Goal: Information Seeking & Learning: Learn about a topic

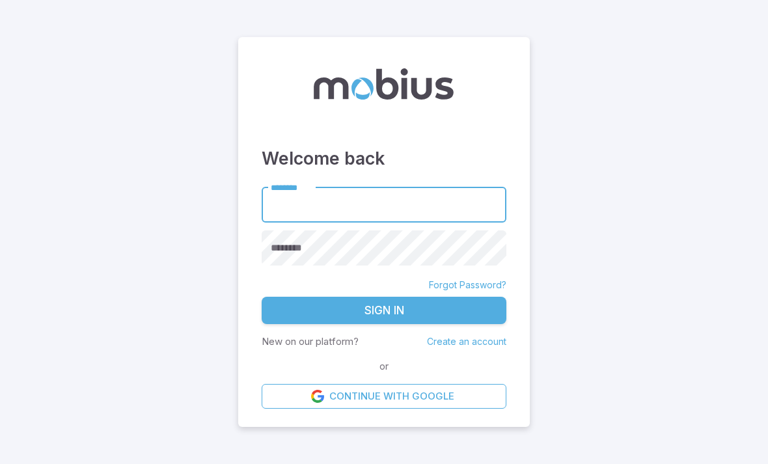
click at [351, 222] on input "********" at bounding box center [384, 205] width 245 height 36
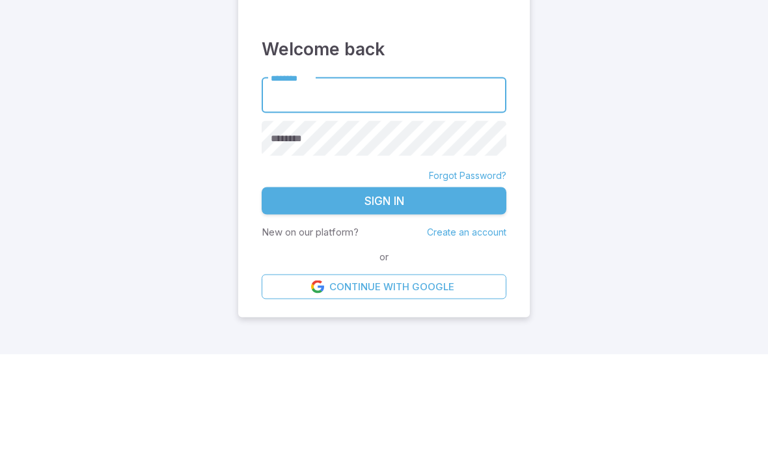
type input "******"
click at [384, 297] on button "Sign In" at bounding box center [384, 310] width 245 height 27
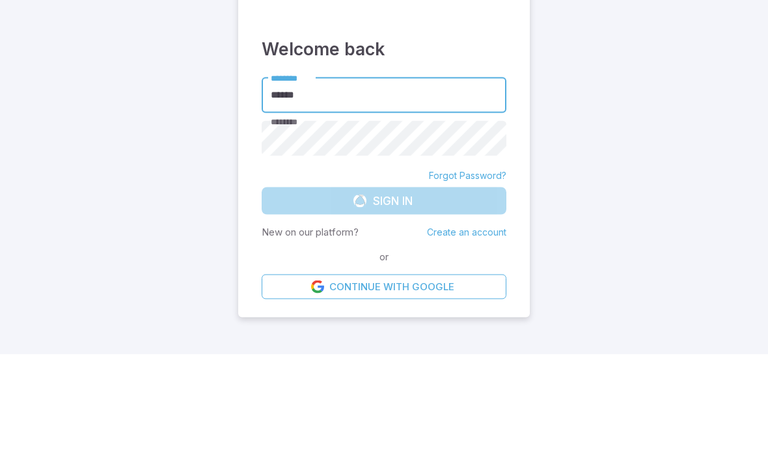
scroll to position [42, 0]
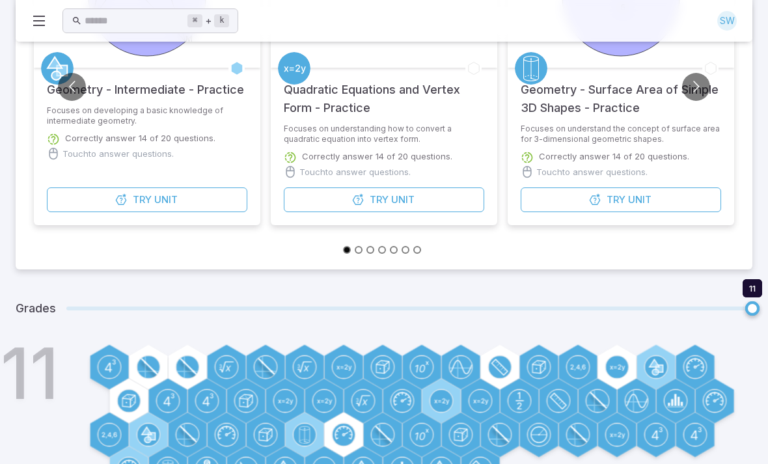
scroll to position [199, 0]
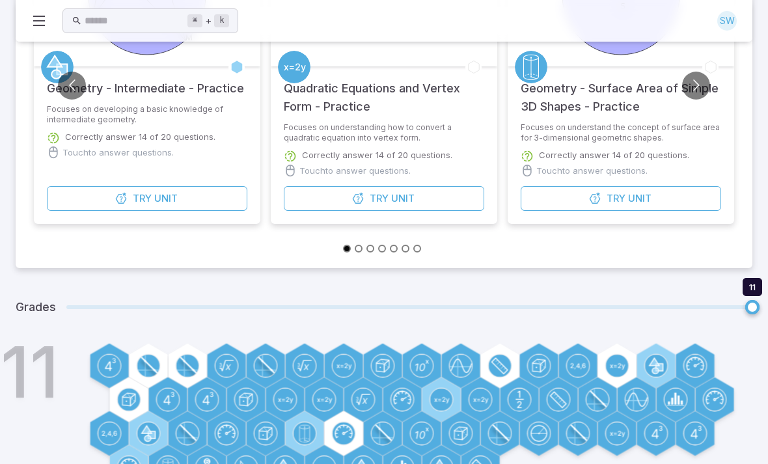
click at [489, 371] on circle at bounding box center [500, 366] width 22 height 22
click at [487, 378] on div at bounding box center [499, 365] width 45 height 45
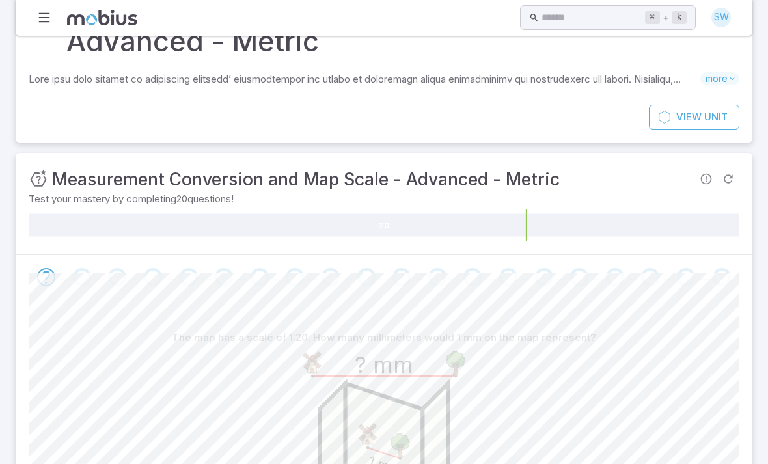
scroll to position [0, 0]
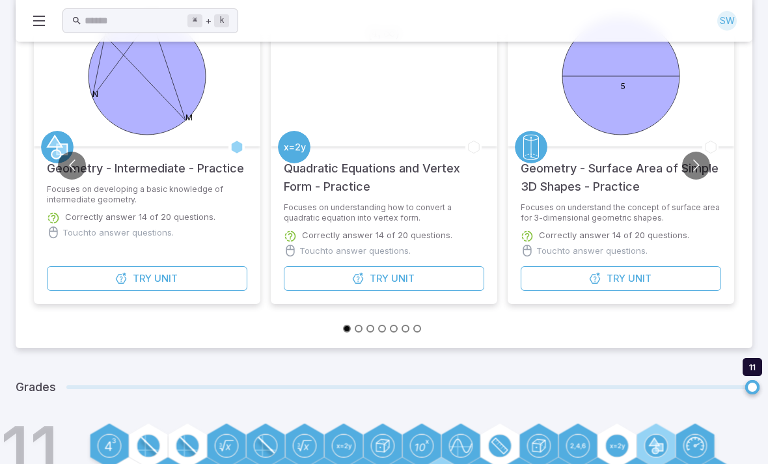
scroll to position [199, 0]
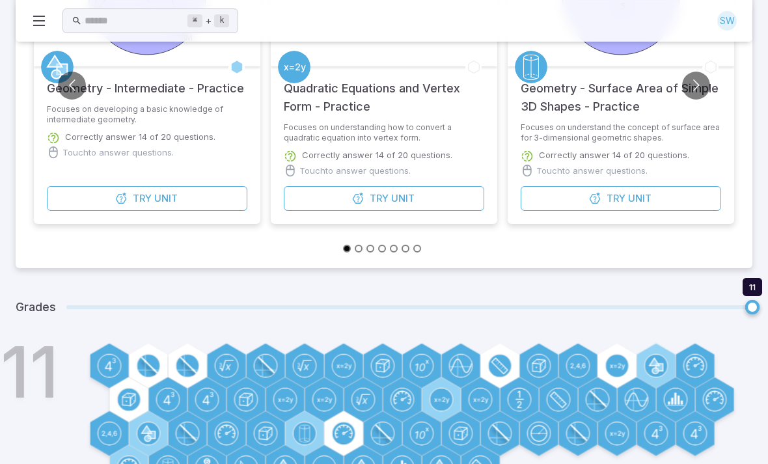
click at [617, 126] on p "Focuses on understand the concept of surface area for 3-dimensional geometric s…" at bounding box center [620, 132] width 200 height 21
click at [193, 370] on circle at bounding box center [194, 370] width 2 height 2
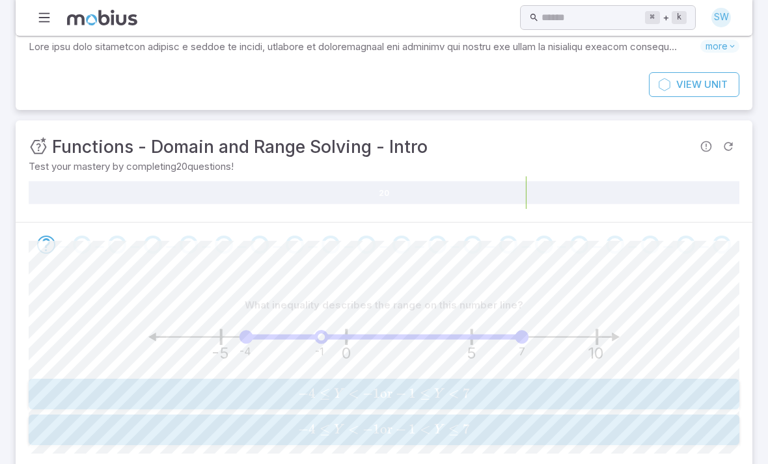
scroll to position [111, 0]
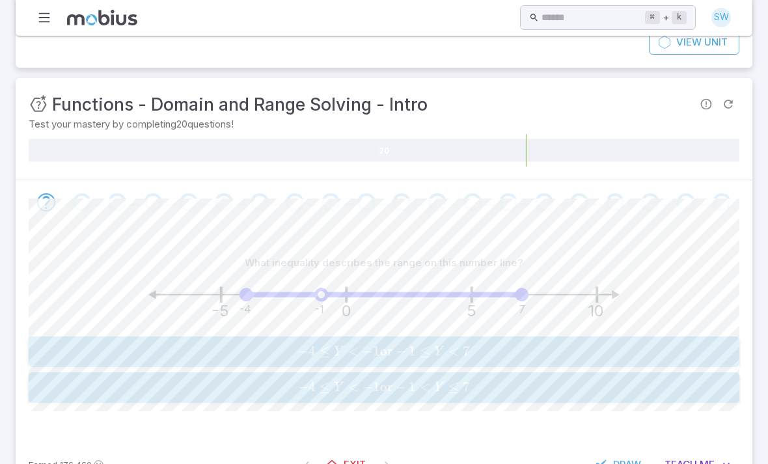
click at [184, 383] on span "− 4 ≤ Y < − 1 or − 1 < Y ≤ 7" at bounding box center [384, 388] width 702 height 18
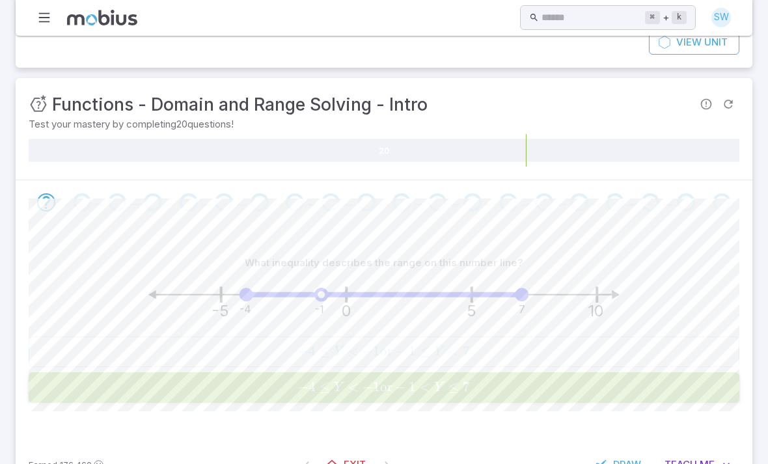
click at [183, 383] on span "− 4 ≤ Y < − 1 or − 1 < Y ≤ 7" at bounding box center [384, 388] width 702 height 18
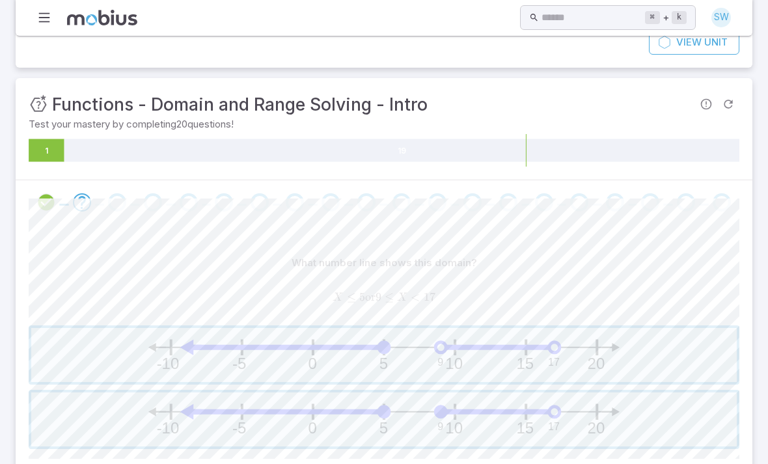
click at [148, 422] on span "button" at bounding box center [383, 419] width 705 height 54
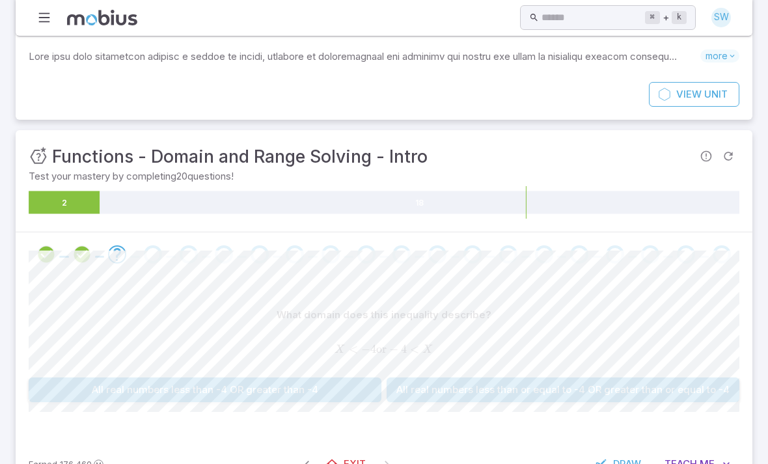
click at [183, 407] on div "What domain does this inequality describe? X < − 4 or − 4 < X X < -4\text{{ or …" at bounding box center [384, 357] width 710 height 162
click at [190, 388] on button "All real numbers less than -4 OR greater than -4" at bounding box center [205, 389] width 353 height 25
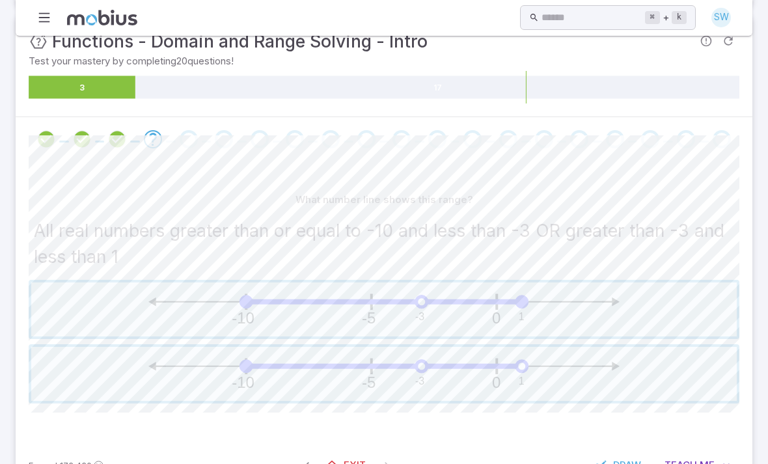
scroll to position [175, 0]
click at [235, 320] on span "button" at bounding box center [383, 309] width 705 height 54
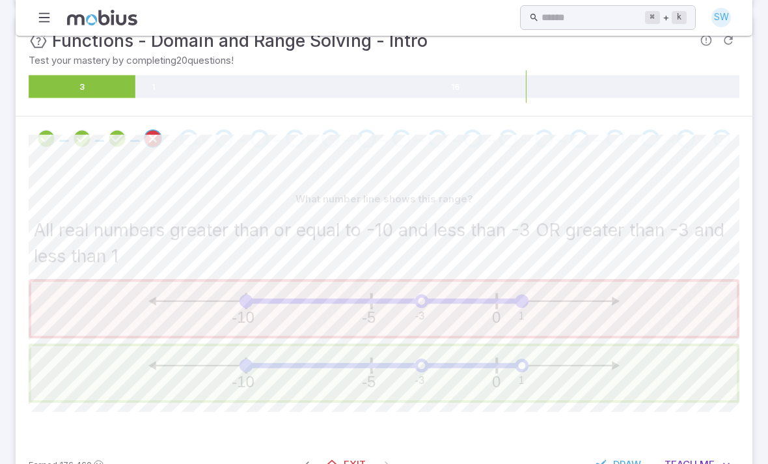
scroll to position [76, 0]
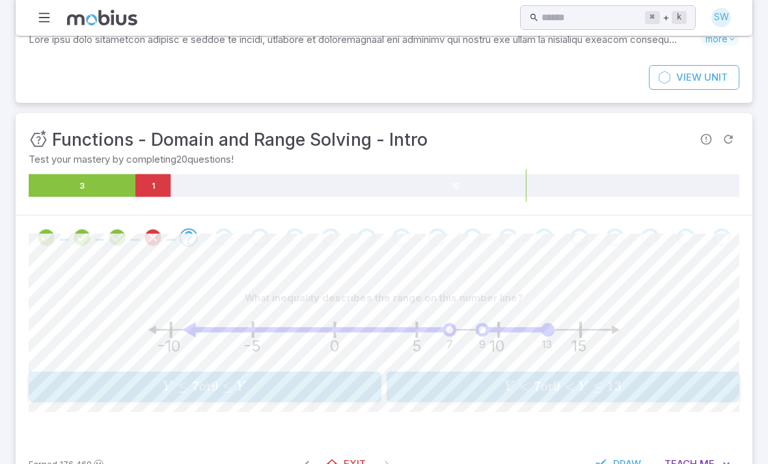
click at [157, 237] on icon "Review your answer" at bounding box center [153, 238] width 20 height 20
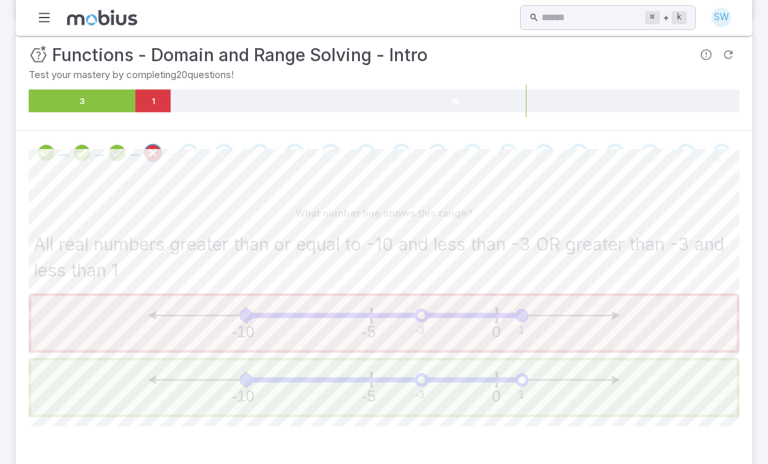
scroll to position [175, 0]
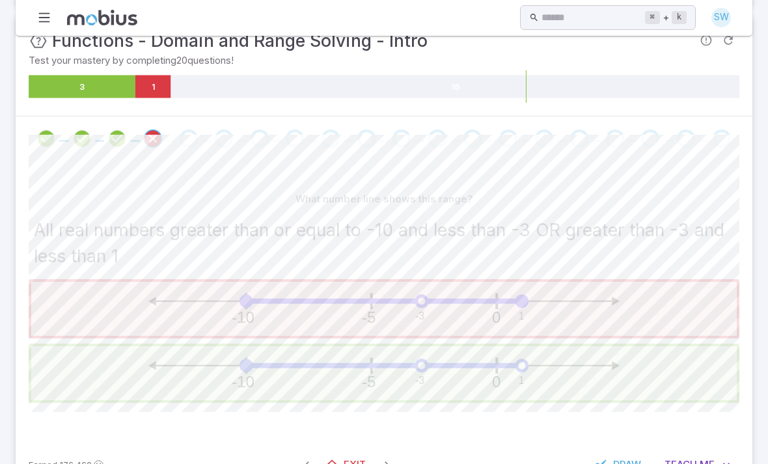
click at [191, 146] on div "Go to the next question" at bounding box center [189, 138] width 18 height 18
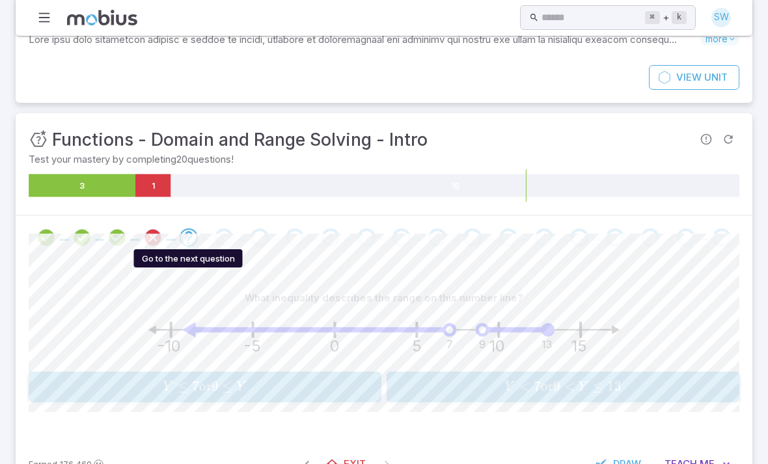
click at [490, 397] on button "Y < 7 or 9 < Y ≤ 13 Y < 7\text{{ or }}9 < Y \le 13 Y < 7 or 9 < Y ≤ 13" at bounding box center [562, 386] width 353 height 31
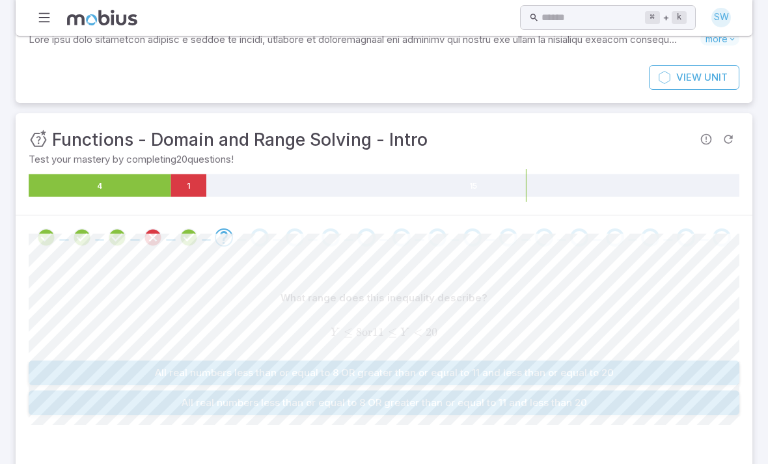
click at [247, 371] on button "All real numbers less than or equal to 8 OR greater than or equal to 11 and les…" at bounding box center [384, 372] width 710 height 25
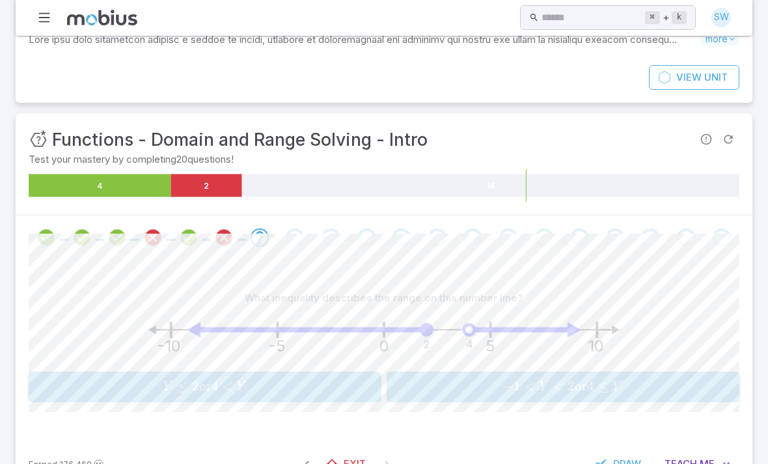
click at [202, 381] on span "or" at bounding box center [205, 386] width 12 height 16
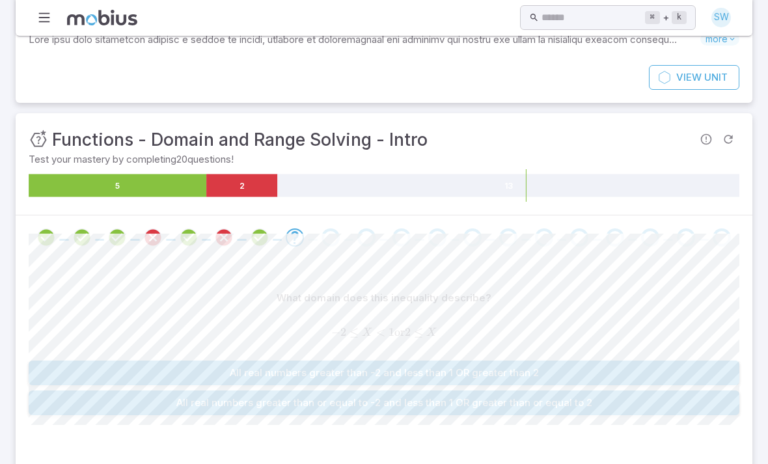
click at [184, 404] on button "All real numbers greater than or equal to -2 and less than 1 OR greater than or…" at bounding box center [384, 402] width 710 height 25
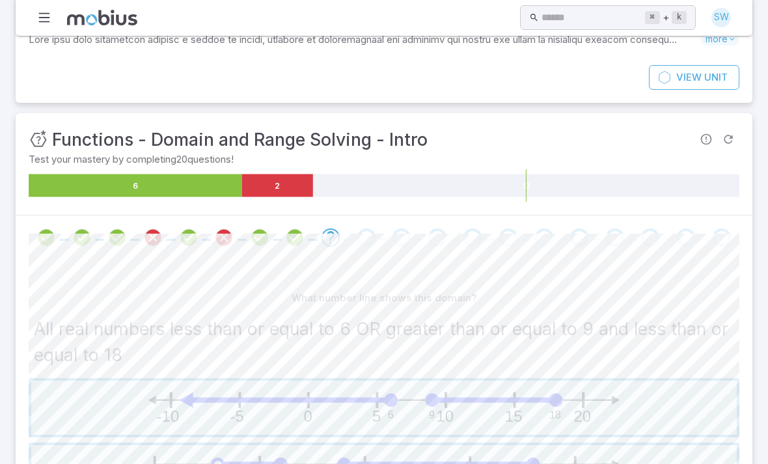
click at [185, 397] on span "button" at bounding box center [383, 408] width 705 height 54
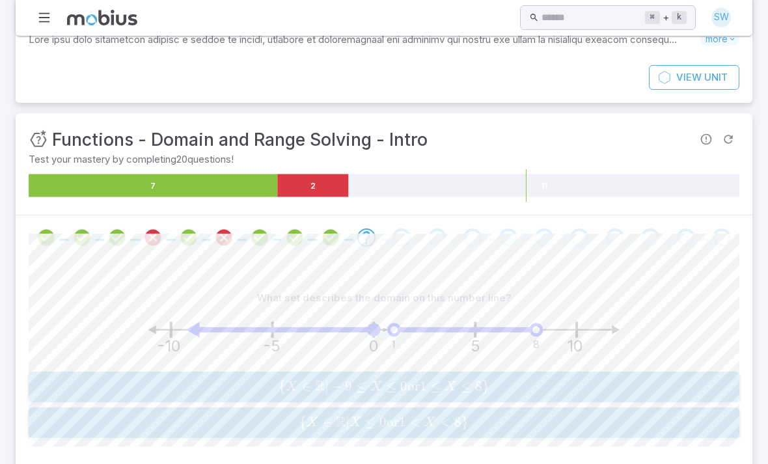
click at [192, 425] on span "{ X ∈ R ∣ X ≤ 0 or 1 < X < 8 }" at bounding box center [384, 423] width 702 height 18
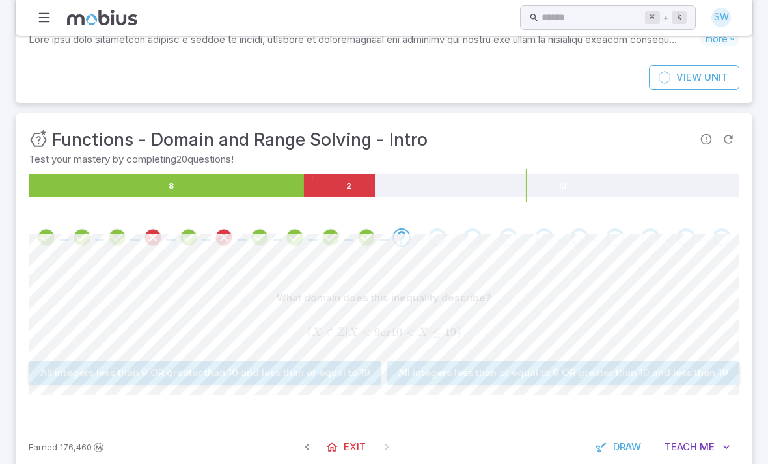
scroll to position [59, 0]
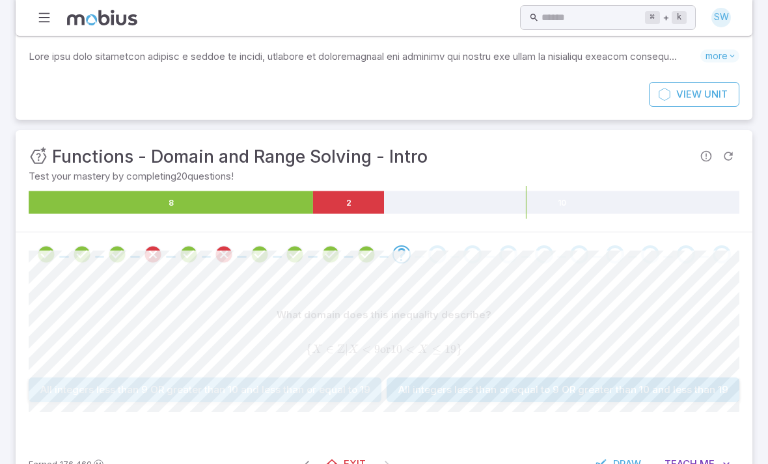
click at [338, 384] on button "All integers less than 9 OR greater than 10 and less than or equal to 19" at bounding box center [205, 389] width 353 height 25
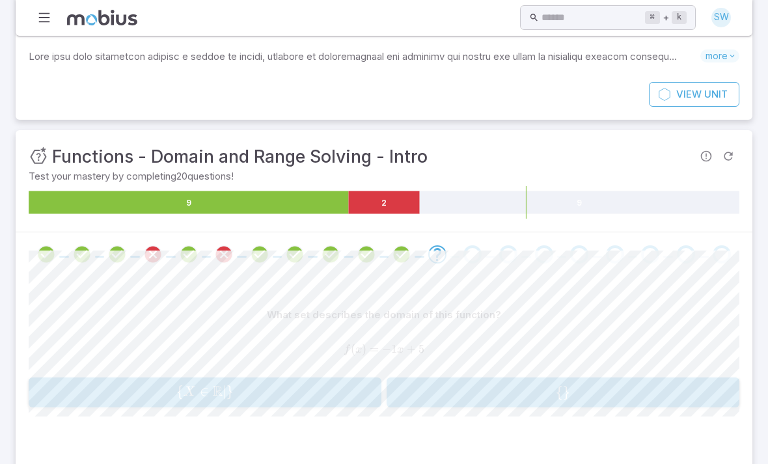
scroll to position [64, 0]
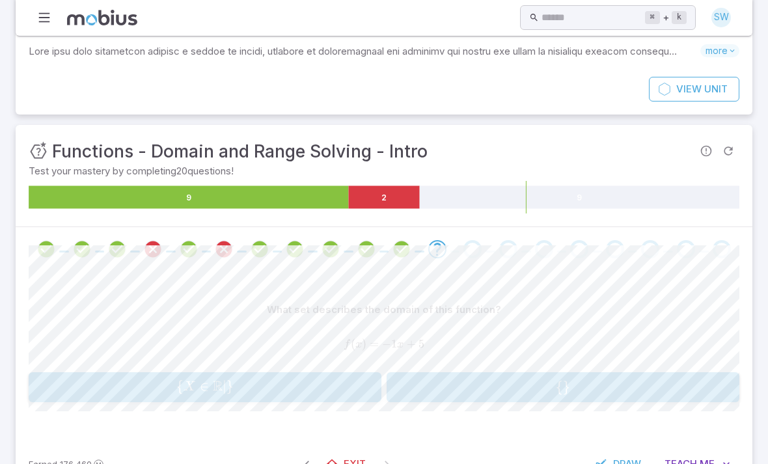
click at [104, 362] on div "What set describes the domain of this function? f ( x ) = − 1 x + 5 f(x) = -1x+…" at bounding box center [384, 332] width 710 height 70
click at [90, 394] on div "{ X ∈ R ∣ } \{X \in \mathbb{{R}} \vert \} { X ∈ R ∣ }" at bounding box center [205, 387] width 344 height 20
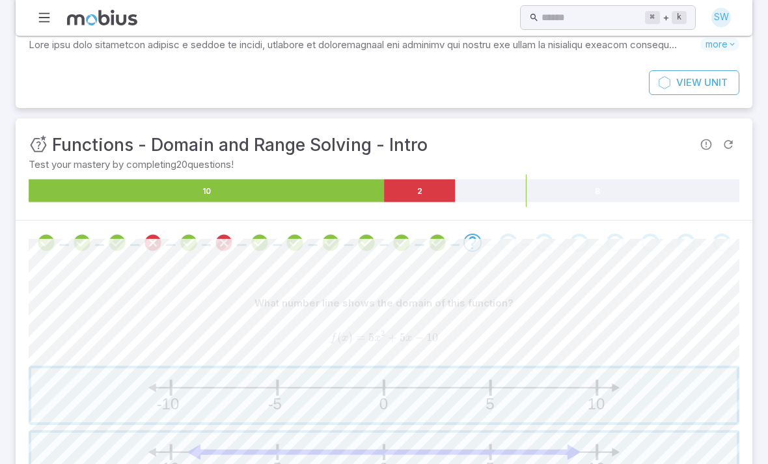
scroll to position [158, 0]
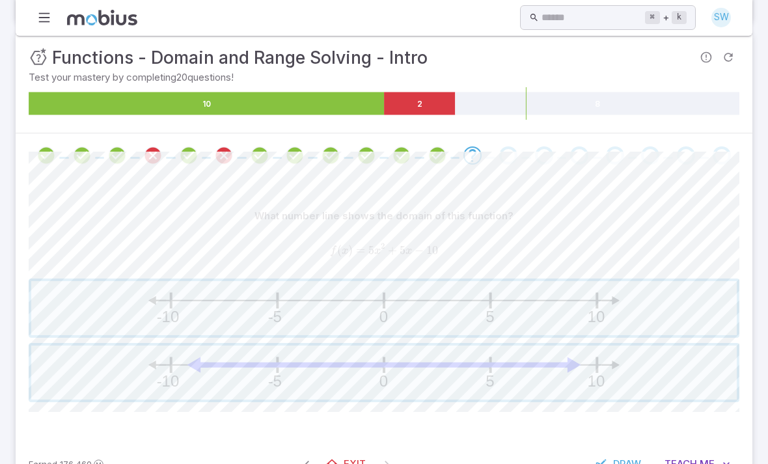
click at [87, 398] on button "-10 -5 0 5 10" at bounding box center [384, 372] width 710 height 59
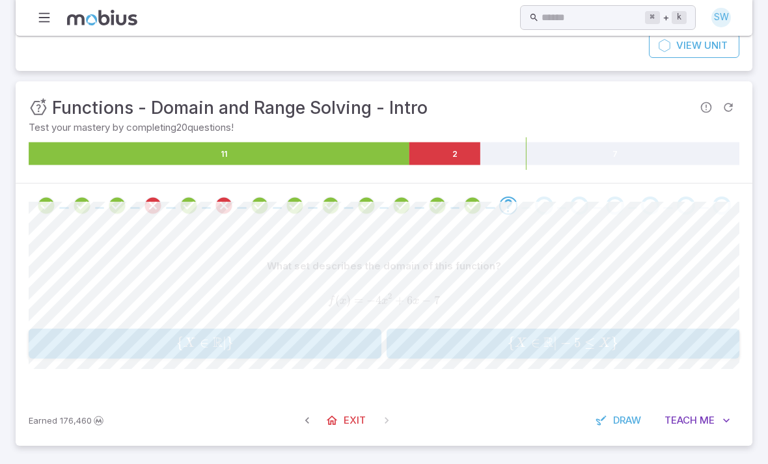
scroll to position [64, 0]
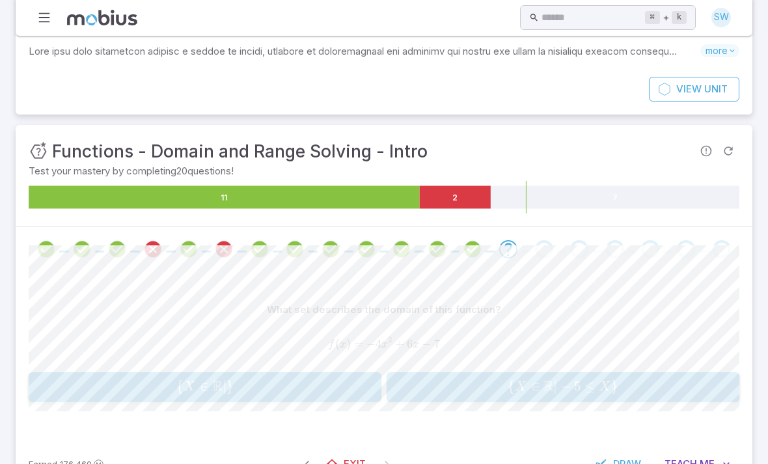
click at [100, 399] on button "{ X ∈ R ∣ } \{X \in \mathbb{{R}} \vert \} { X ∈ R ∣ }" at bounding box center [205, 387] width 353 height 31
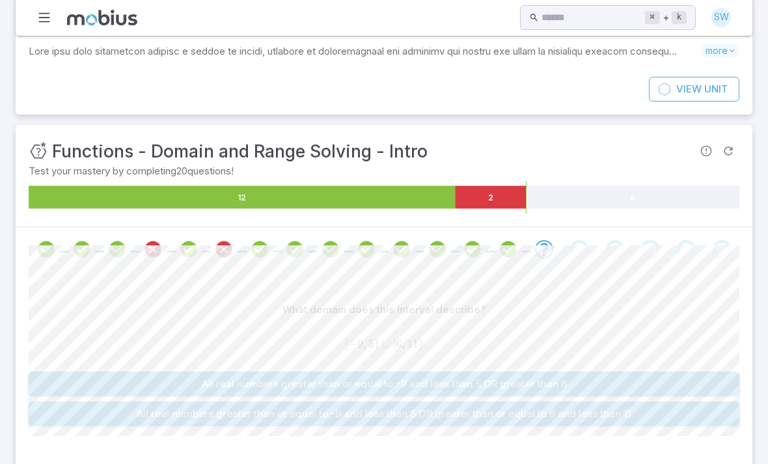
click at [120, 387] on button "All real numbers greater than or equal to -9 and less than 5 OR greater than 6" at bounding box center [384, 383] width 710 height 25
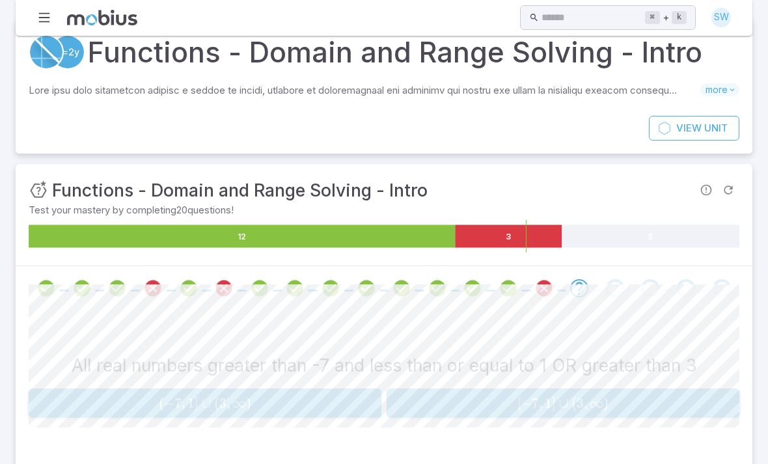
scroll to position [10, 0]
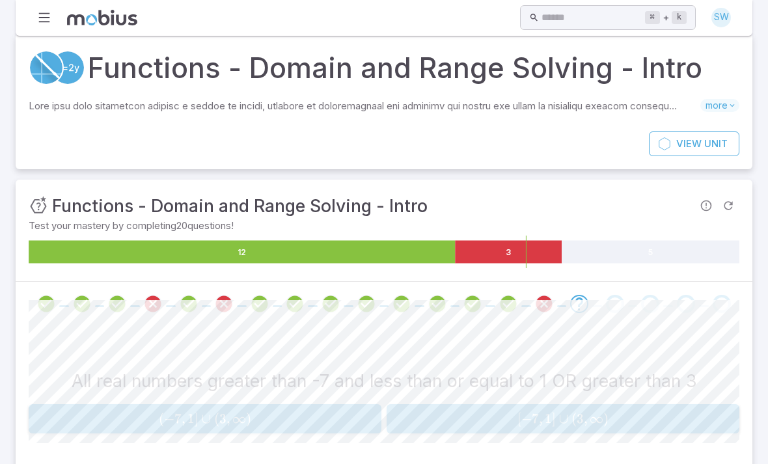
click at [86, 412] on span "( − 7 , 1 ] ∪ ( 3 , ∞ )" at bounding box center [205, 418] width 344 height 16
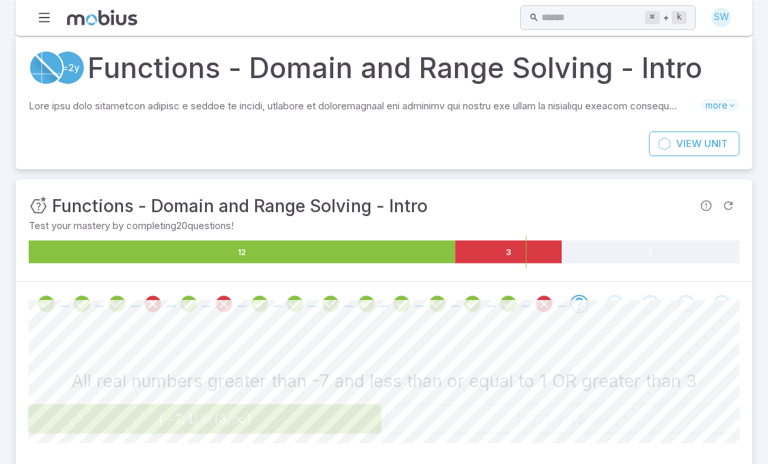
click at [85, 412] on span "( − 7 , 1 ] ∪ ( 3 , ∞ )" at bounding box center [205, 418] width 344 height 16
click at [62, 416] on span "( − 7 , 1 ] ∪ ( 3 , ∞ )" at bounding box center [205, 418] width 344 height 16
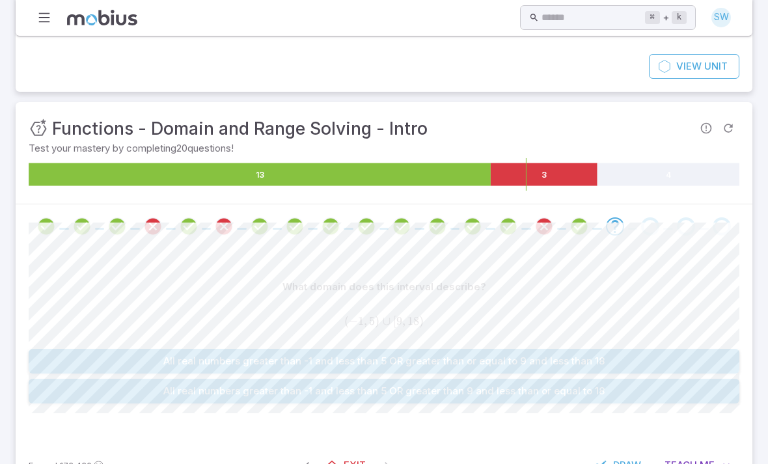
scroll to position [88, 0]
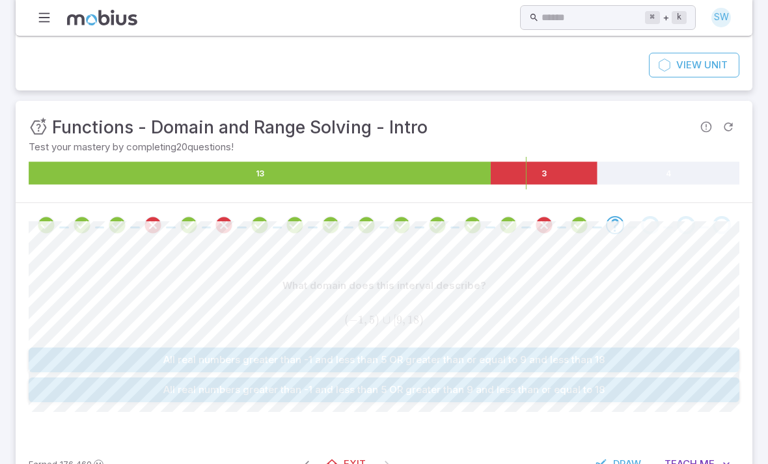
click at [89, 410] on div "What domain does this interval describe? ( − 1 , 5 ) ∪ [ 9 , 18 ) (-1, 5)\cup[9…" at bounding box center [384, 342] width 710 height 191
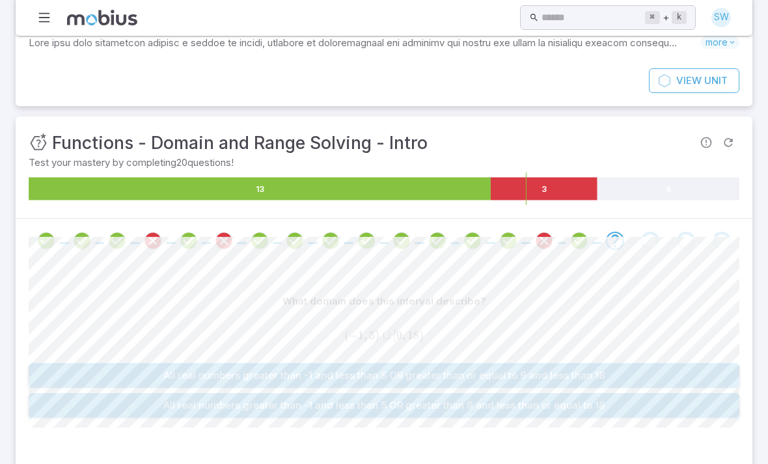
click at [109, 407] on button "All real numbers greater than -1 and less than 5 OR greater than 9 and less tha…" at bounding box center [384, 406] width 710 height 25
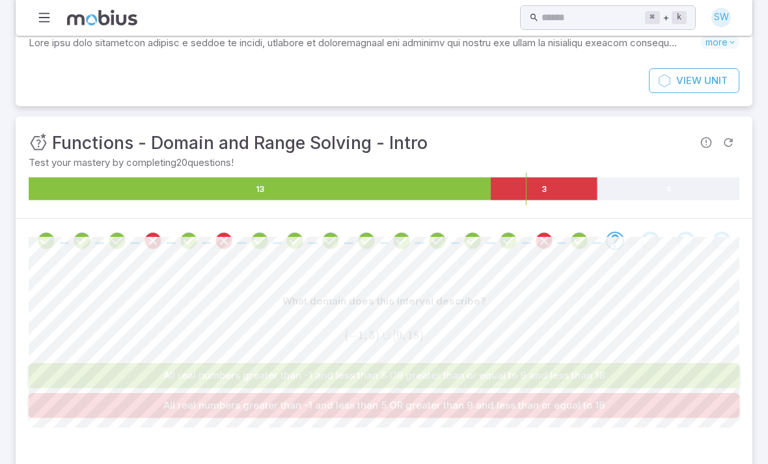
scroll to position [77, 0]
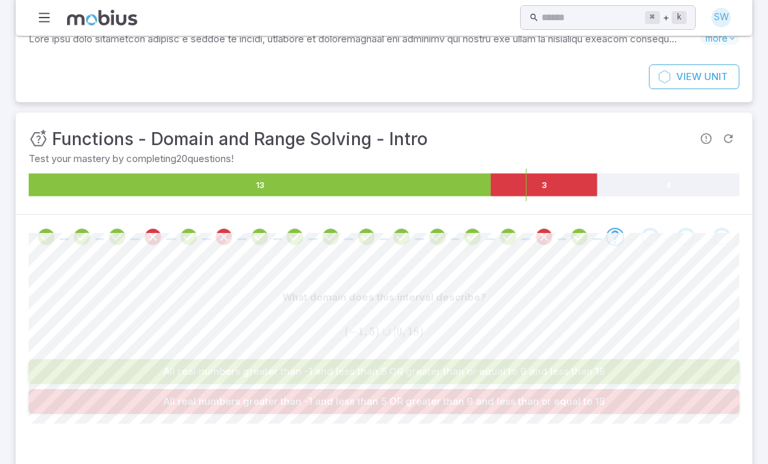
click at [111, 418] on div "What domain does this interval describe? ( − 1 , 5 ) ∪ [ 9 , 18 ) (-1, 5)\cup[9…" at bounding box center [384, 354] width 710 height 191
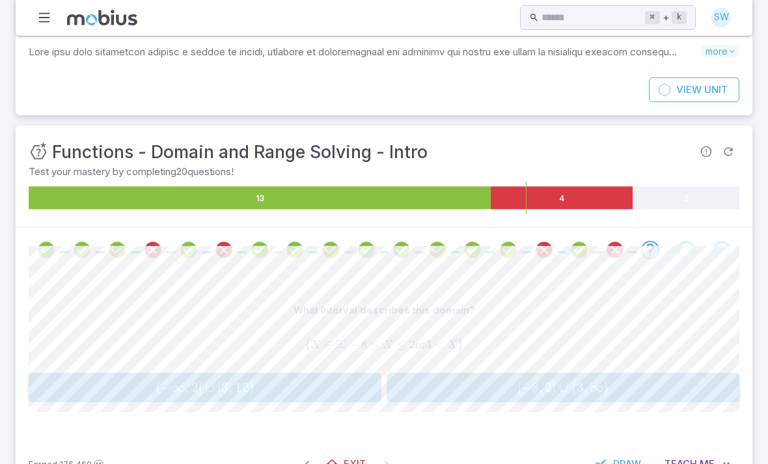
click at [618, 250] on icon "Review your answer" at bounding box center [615, 250] width 20 height 20
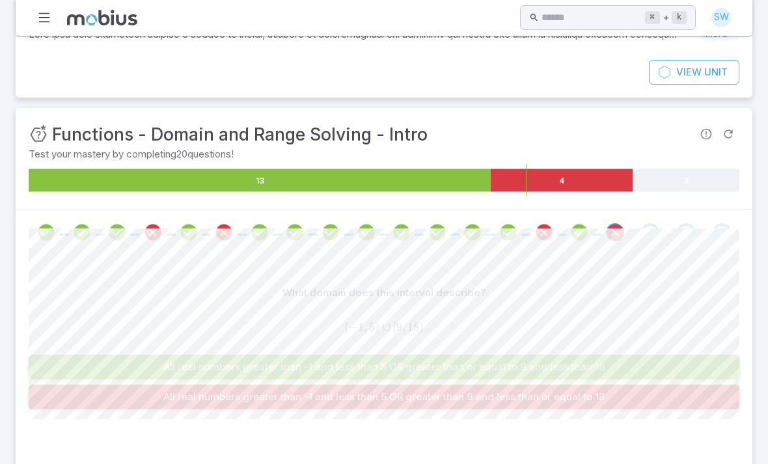
scroll to position [88, 0]
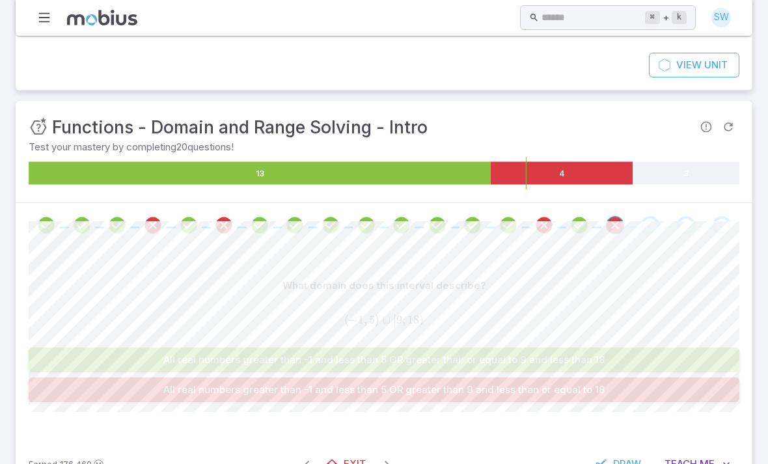
click at [652, 226] on div "Go to the next question" at bounding box center [650, 225] width 18 height 18
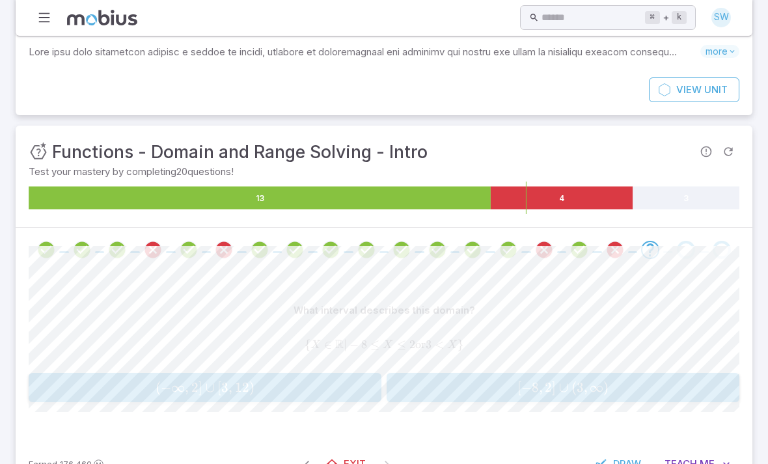
click at [638, 399] on button "[ − 8 , 2 ] ∪ ( 3 , ∞ ) [-8, 2]\cup(3, \infty) [ − 8 , 2 ] ∪ ( 3 , ∞ )" at bounding box center [562, 387] width 353 height 29
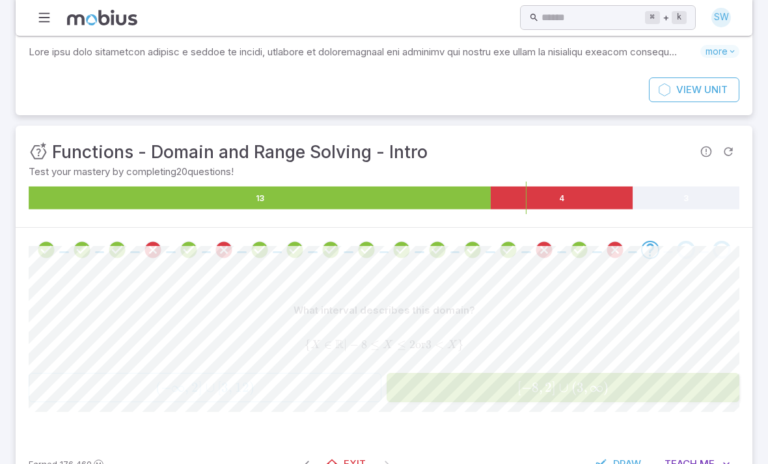
click at [638, 399] on button "[ − 8 , 2 ] ∪ ( 3 , ∞ ) [-8, 2]\cup(3, \infty) [ − 8 , 2 ] ∪ ( 3 , ∞ )" at bounding box center [562, 387] width 353 height 29
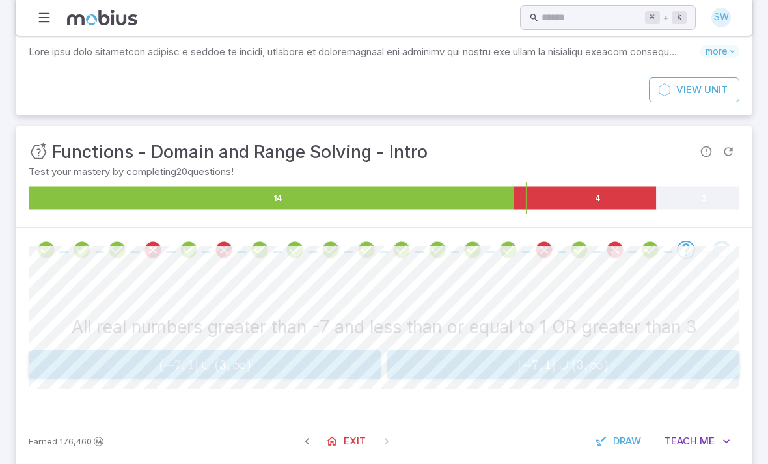
scroll to position [41, 0]
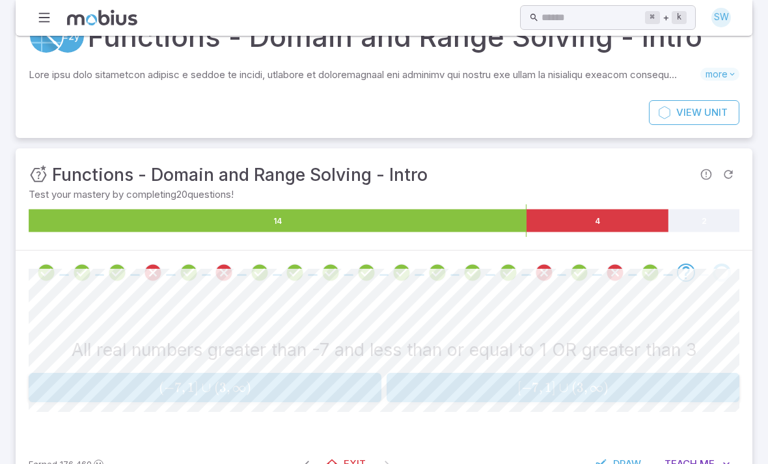
click at [591, 378] on div "[ − 7 , 1 ] ∪ ( 3 , ∞ ) [-7, 1]\cup(3, \infty) [ − 7 , 1 ] ∪ ( 3 , ∞ )" at bounding box center [562, 387] width 344 height 19
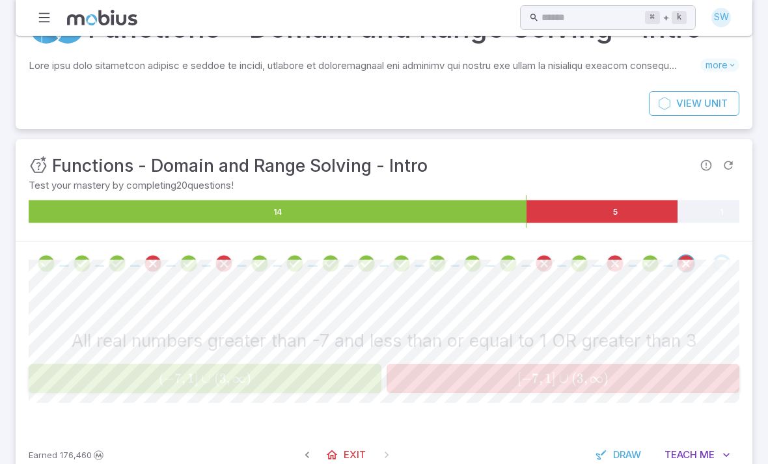
scroll to position [53, 0]
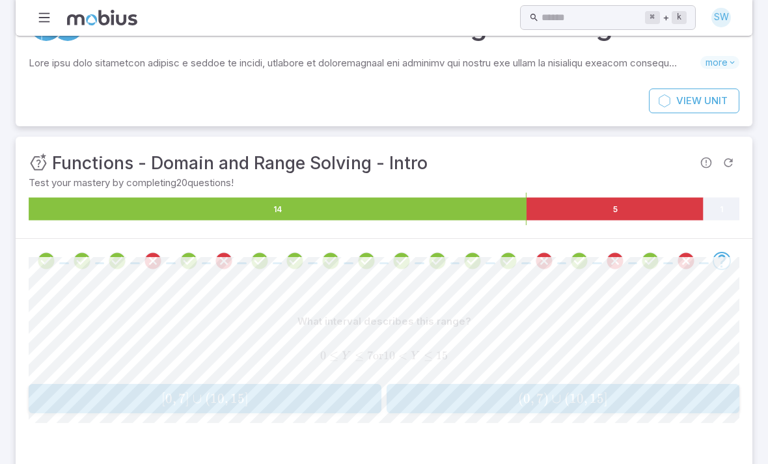
click at [641, 384] on button "( 0 , 7 ) ∪ ( 10 , 15 ] (0, 7)\cup(10, 15] ( 0 , 7 ) ∪ ( 10 , 15 ]" at bounding box center [562, 398] width 353 height 29
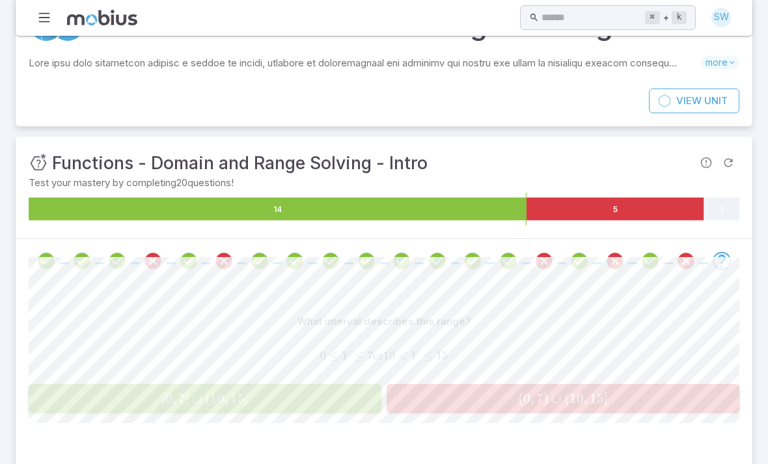
click at [662, 409] on button "( 0 , 7 ) ∪ ( 10 , 15 ] (0, 7)\cup(10, 15] ( 0 , 7 ) ∪ ( 10 , 15 ]" at bounding box center [562, 398] width 353 height 29
click at [659, 409] on button "( 0 , 7 ) ∪ ( 10 , 15 ] (0, 7)\cup(10, 15] ( 0 , 7 ) ∪ ( 10 , 15 ]" at bounding box center [562, 398] width 353 height 29
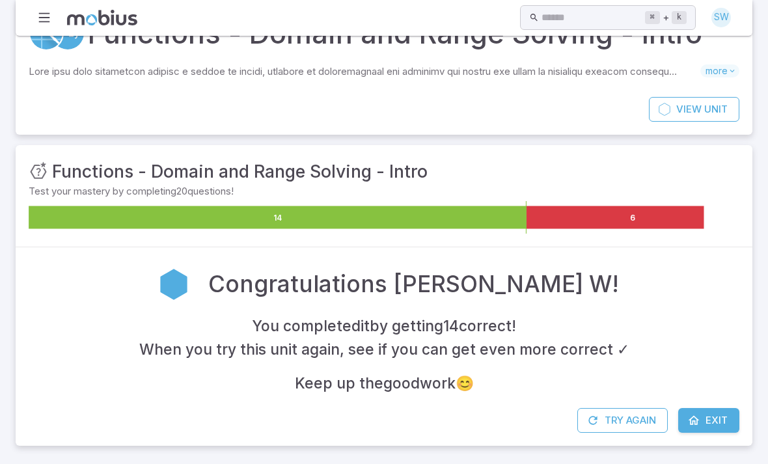
scroll to position [0, 0]
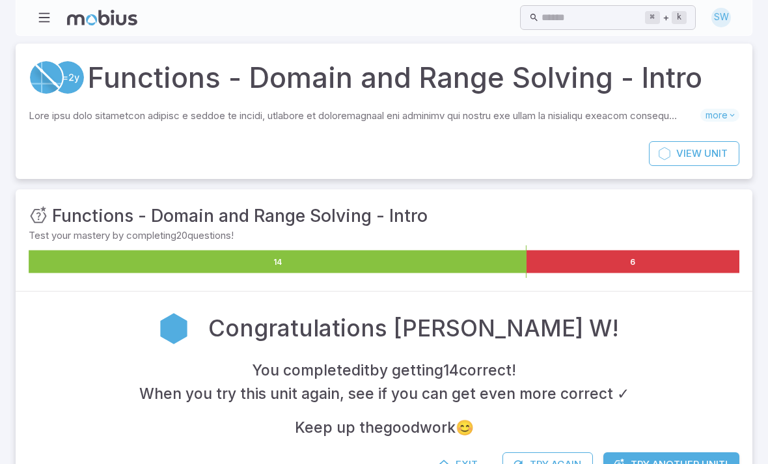
click at [433, 463] on div "Functions - Domain and Range Solving - Intro Skills you will learn include: Dom…" at bounding box center [384, 272] width 736 height 457
click at [434, 463] on div "Functions - Domain and Range Solving - Intro Skills you will learn include: Dom…" at bounding box center [384, 272] width 736 height 457
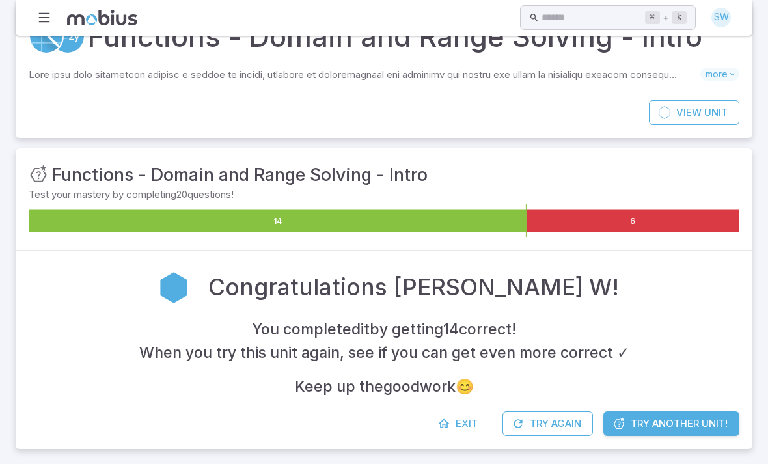
scroll to position [42, 0]
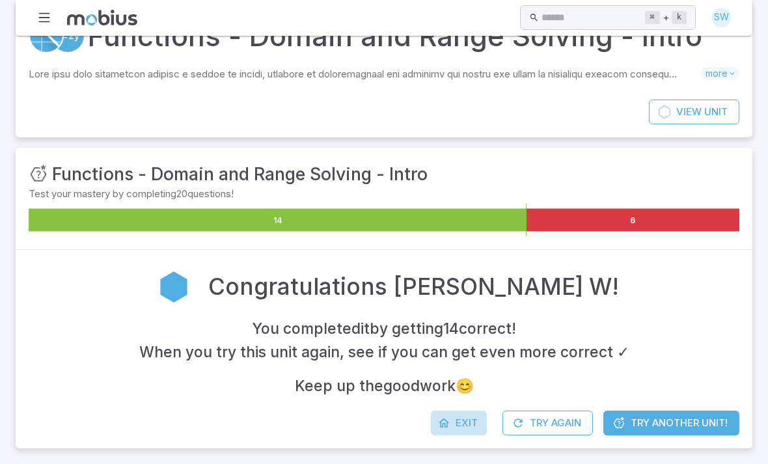
click at [461, 416] on span "Exit" at bounding box center [466, 423] width 22 height 14
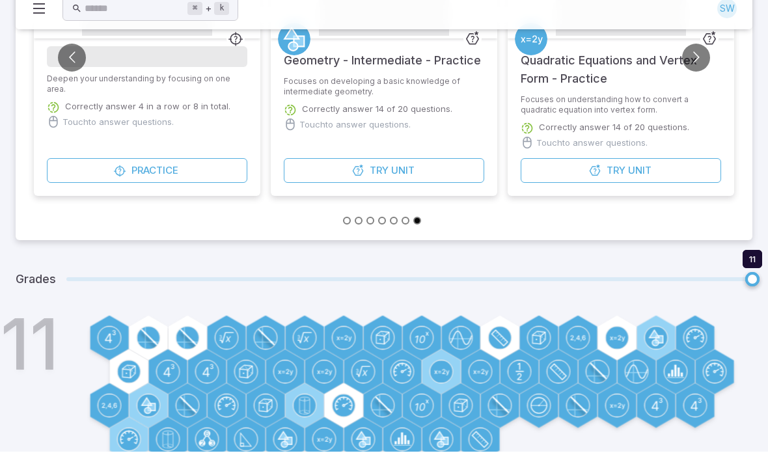
scroll to position [199, 0]
